Goal: Information Seeking & Learning: Learn about a topic

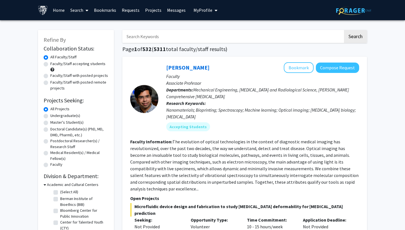
click at [161, 38] on input "Search Keywords" at bounding box center [232, 36] width 221 height 13
type input "psychology"
click at [355, 37] on button "Search" at bounding box center [355, 36] width 23 height 13
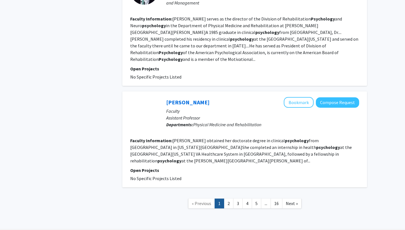
scroll to position [1054, 0]
click at [232, 199] on link "2" at bounding box center [229, 204] width 10 height 10
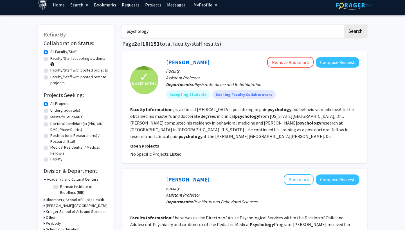
scroll to position [6, 0]
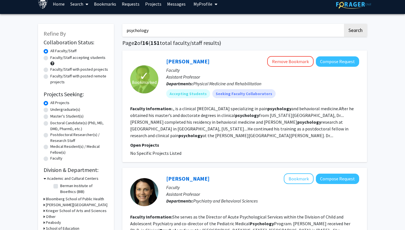
click at [170, 142] on fg-search-faculty "✓ Bookmarked [PERSON_NAME] Remove Bookmark Compose Request Faculty Assistant Pr…" at bounding box center [244, 106] width 229 height 101
click at [167, 132] on fg-read-more "., is a clinical [MEDICAL_DATA] specializing in pain psychology and behavioral …" at bounding box center [241, 122] width 223 height 33
click at [179, 59] on link "[PERSON_NAME]" at bounding box center [187, 61] width 43 height 7
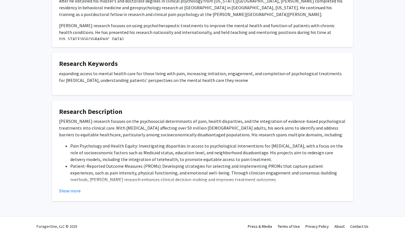
scroll to position [153, 0]
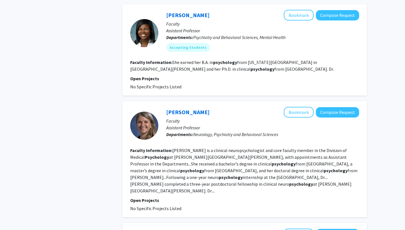
scroll to position [402, 0]
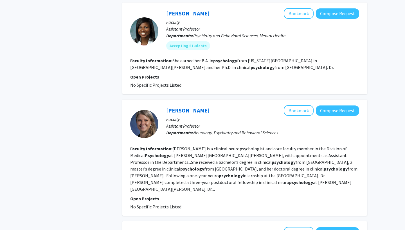
click at [176, 10] on link "[PERSON_NAME]" at bounding box center [187, 13] width 43 height 7
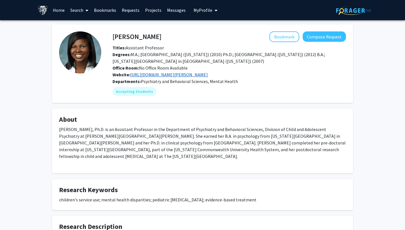
click at [154, 75] on link "[URL][DOMAIN_NAME][PERSON_NAME]" at bounding box center [169, 75] width 78 height 6
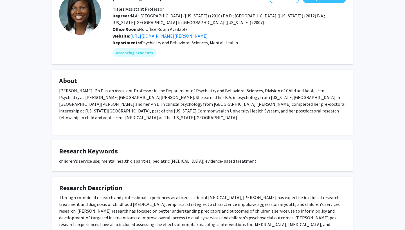
scroll to position [44, 0]
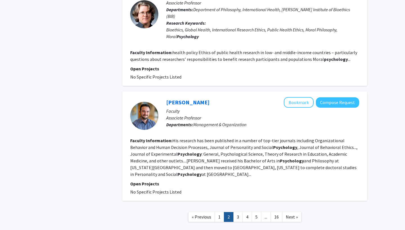
scroll to position [925, 0]
click at [189, 99] on link "[PERSON_NAME]" at bounding box center [187, 102] width 43 height 7
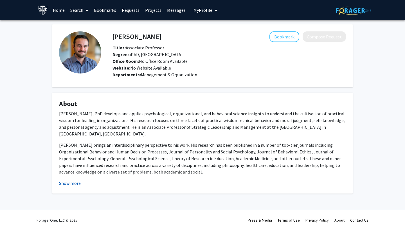
click at [69, 182] on button "Show more" at bounding box center [70, 183] width 22 height 7
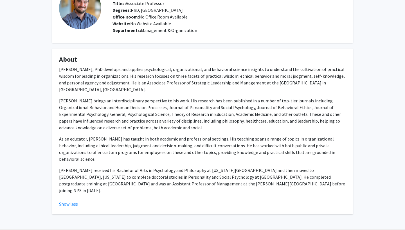
scroll to position [44, 0]
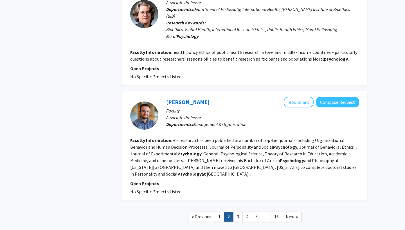
scroll to position [925, 0]
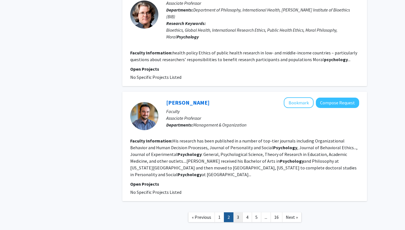
click at [234, 213] on link "3" at bounding box center [238, 218] width 10 height 10
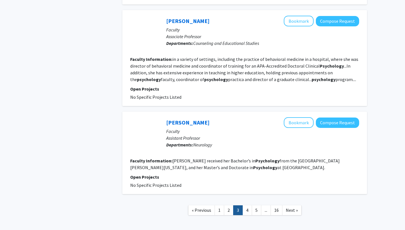
scroll to position [959, 0]
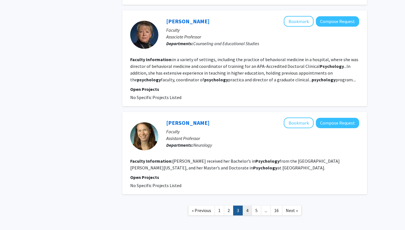
click at [246, 206] on link "4" at bounding box center [247, 211] width 10 height 10
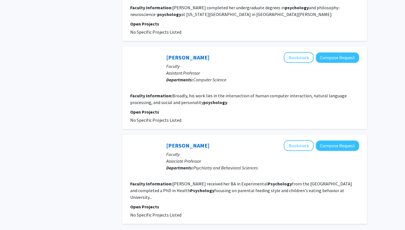
scroll to position [838, 0]
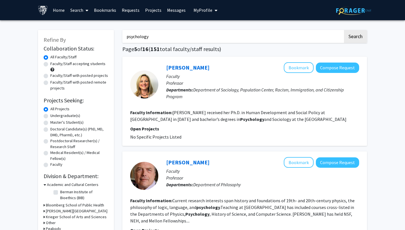
click at [184, 62] on div "[PERSON_NAME] Bookmark Compose Request Faculty Professor Departments: Departmen…" at bounding box center [244, 101] width 244 height 89
click at [187, 69] on link "[PERSON_NAME]" at bounding box center [187, 67] width 43 height 7
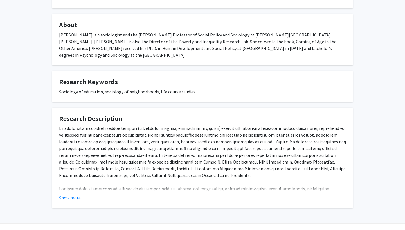
scroll to position [85, 0]
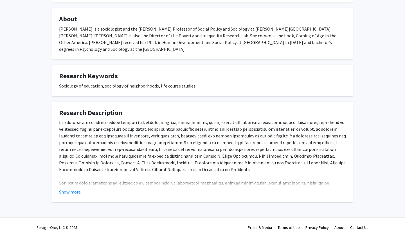
click at [77, 173] on div "An additional program of research examines transitions to work for young people…" at bounding box center [202, 213] width 287 height 189
click at [70, 189] on button "Show more" at bounding box center [70, 192] width 22 height 7
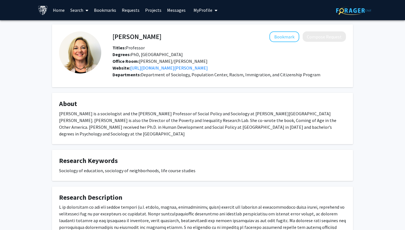
scroll to position [0, 0]
click at [160, 68] on link "[URL][DOMAIN_NAME][PERSON_NAME]" at bounding box center [169, 68] width 78 height 6
